Goal: Task Accomplishment & Management: Manage account settings

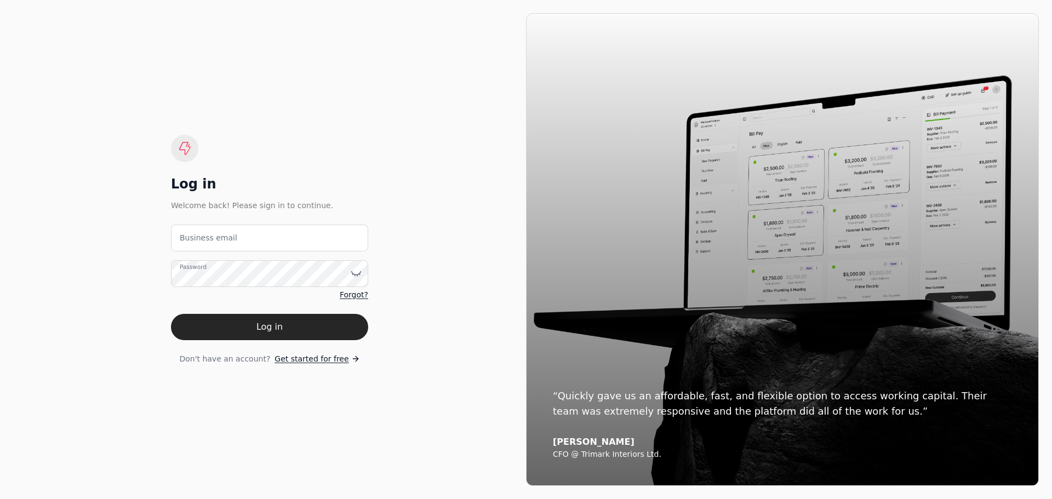
click at [219, 233] on label "Business email" at bounding box center [209, 238] width 58 height 12
click at [219, 233] on email "Business email" at bounding box center [269, 238] width 197 height 27
click at [219, 234] on email "Business email" at bounding box center [269, 238] width 197 height 27
click at [245, 239] on email "Business email" at bounding box center [269, 238] width 197 height 27
type email "maguirefoundationcoating@gmail.com"
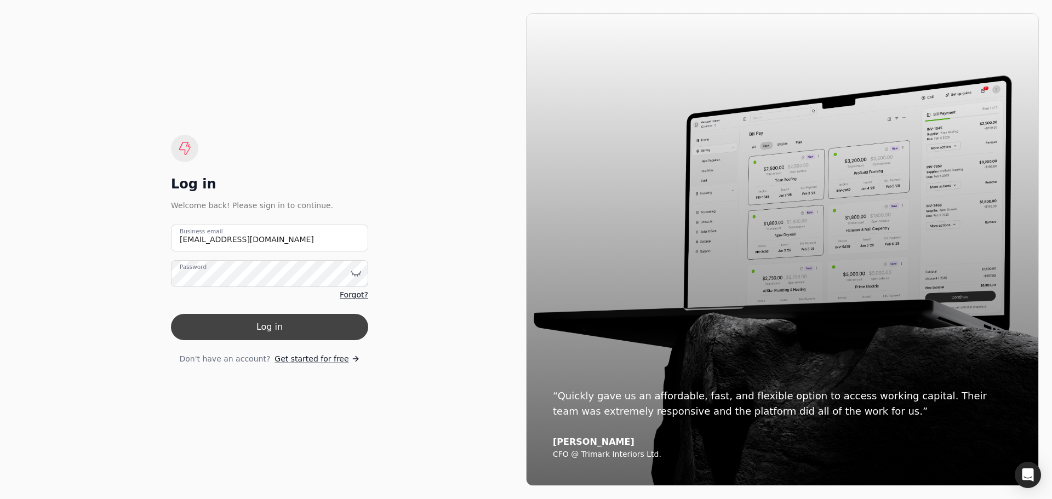
click at [258, 323] on button "Log in" at bounding box center [269, 327] width 197 height 26
